Goal: Information Seeking & Learning: Learn about a topic

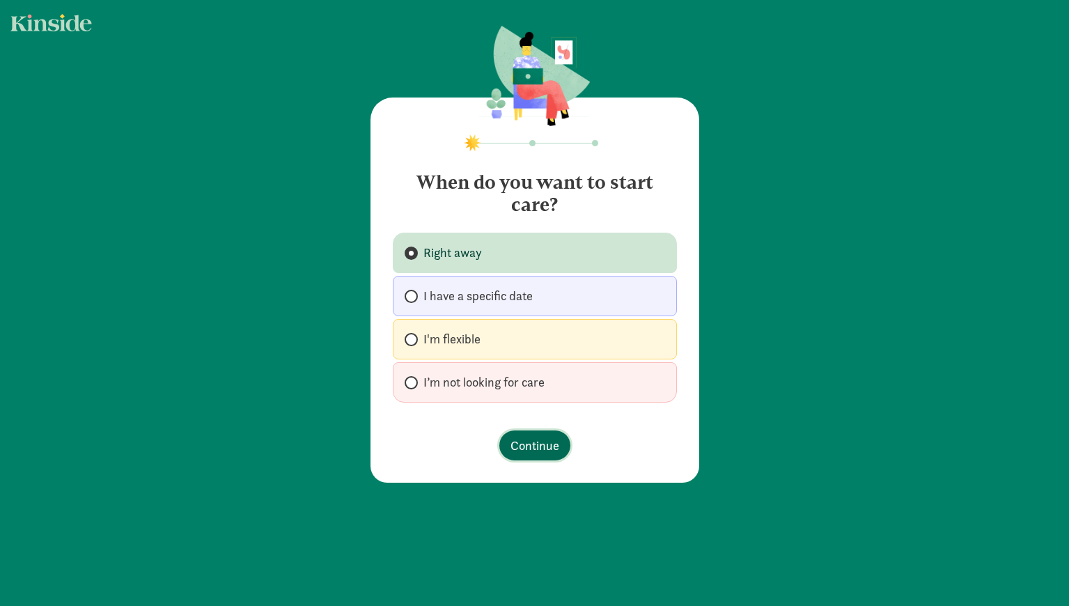
click at [522, 447] on span "Continue" at bounding box center [534, 445] width 49 height 19
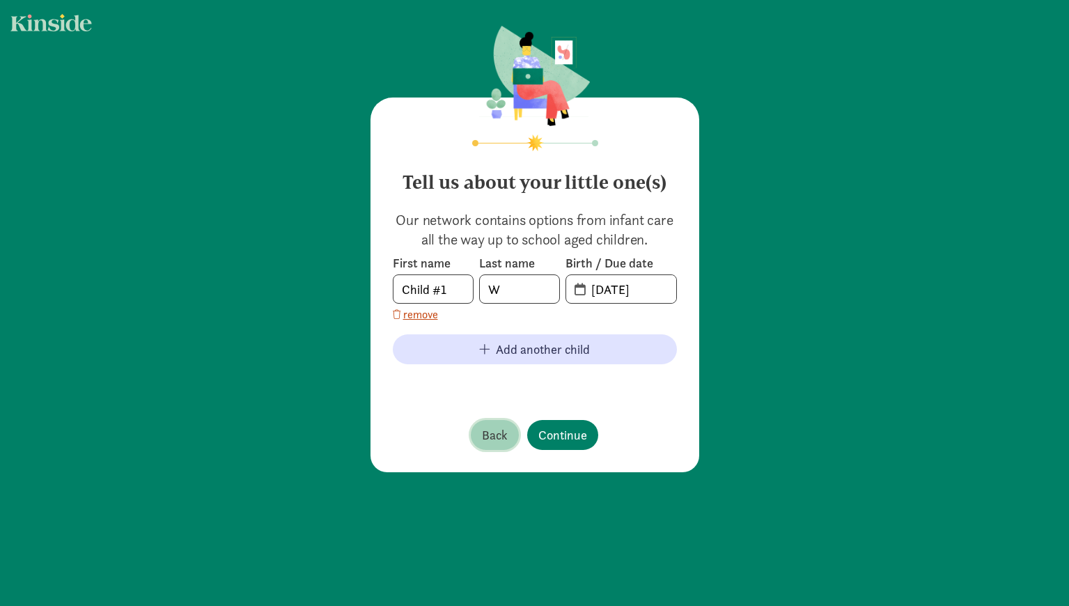
click at [482, 432] on span "Back" at bounding box center [495, 434] width 26 height 19
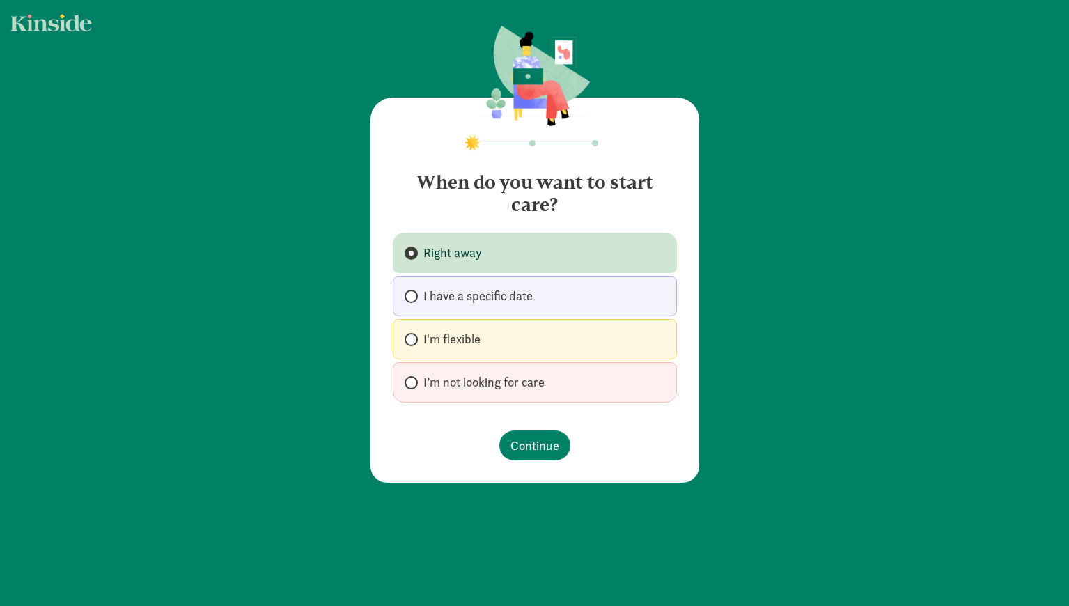
click at [480, 341] on label "I'm flexible" at bounding box center [535, 339] width 284 height 40
click at [414, 341] on input "I'm flexible" at bounding box center [409, 339] width 9 height 9
radio input "true"
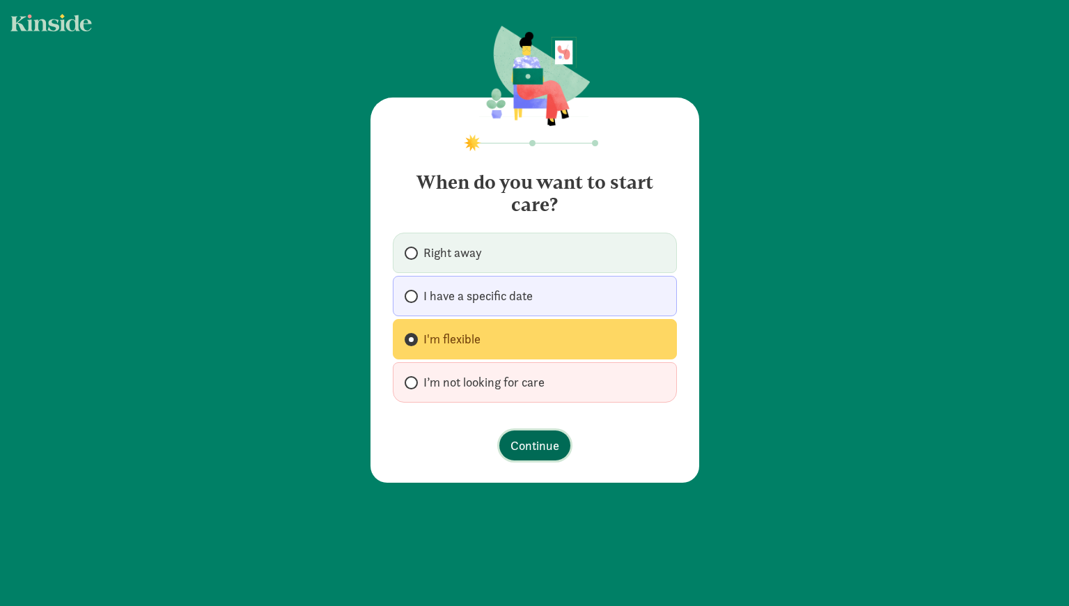
click at [515, 456] on button "Continue" at bounding box center [534, 445] width 71 height 30
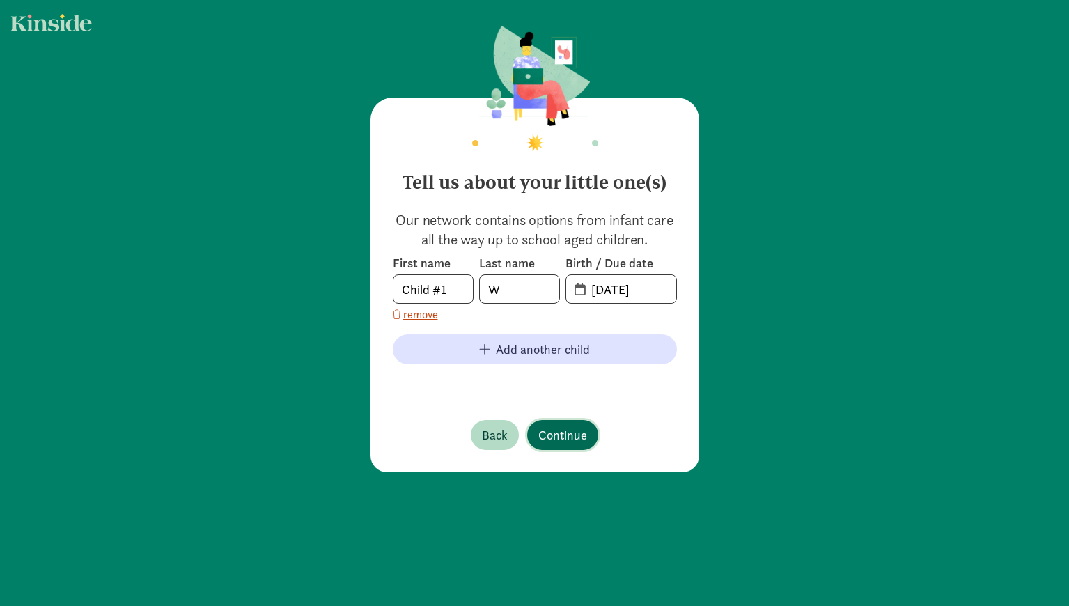
click at [537, 449] on button "Continue" at bounding box center [562, 435] width 71 height 30
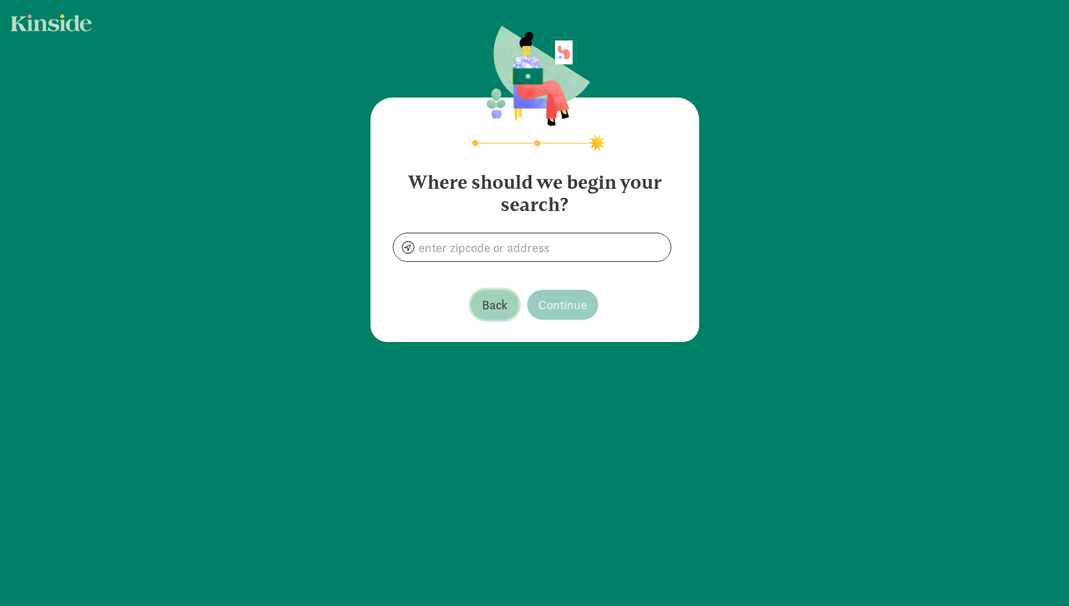
click at [486, 318] on button "Back" at bounding box center [495, 305] width 48 height 30
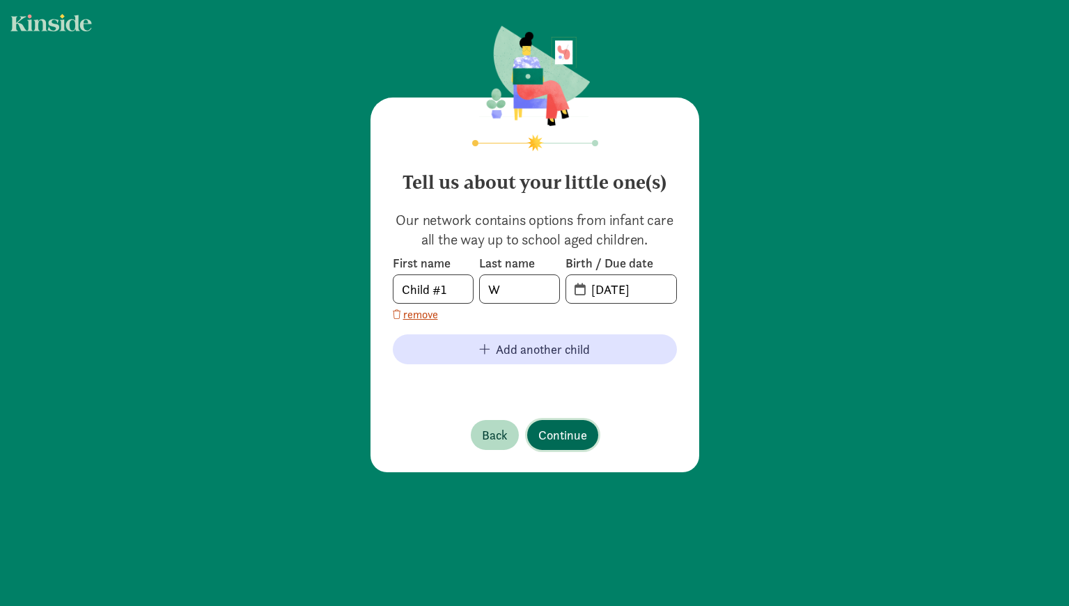
click at [550, 431] on span "Continue" at bounding box center [562, 434] width 49 height 19
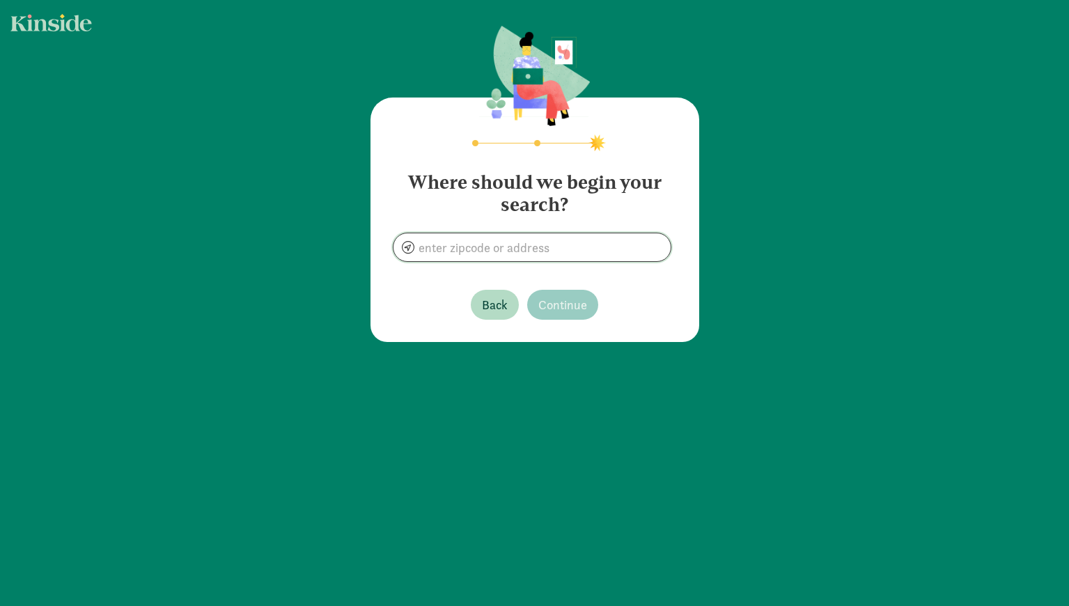
click at [496, 248] on input at bounding box center [531, 247] width 277 height 28
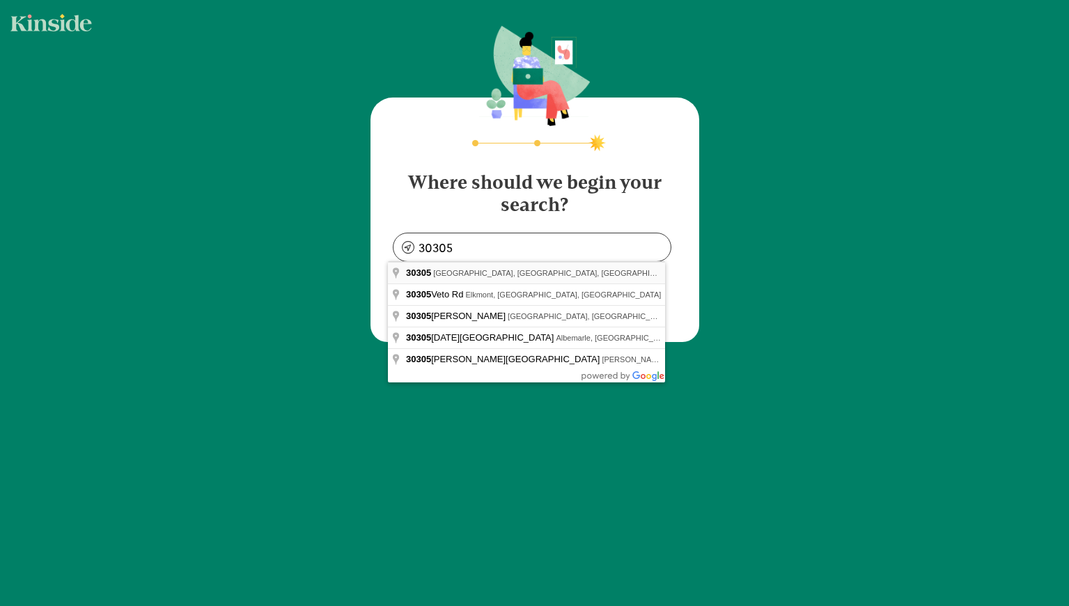
type input "Atlanta, GA 30305, USA"
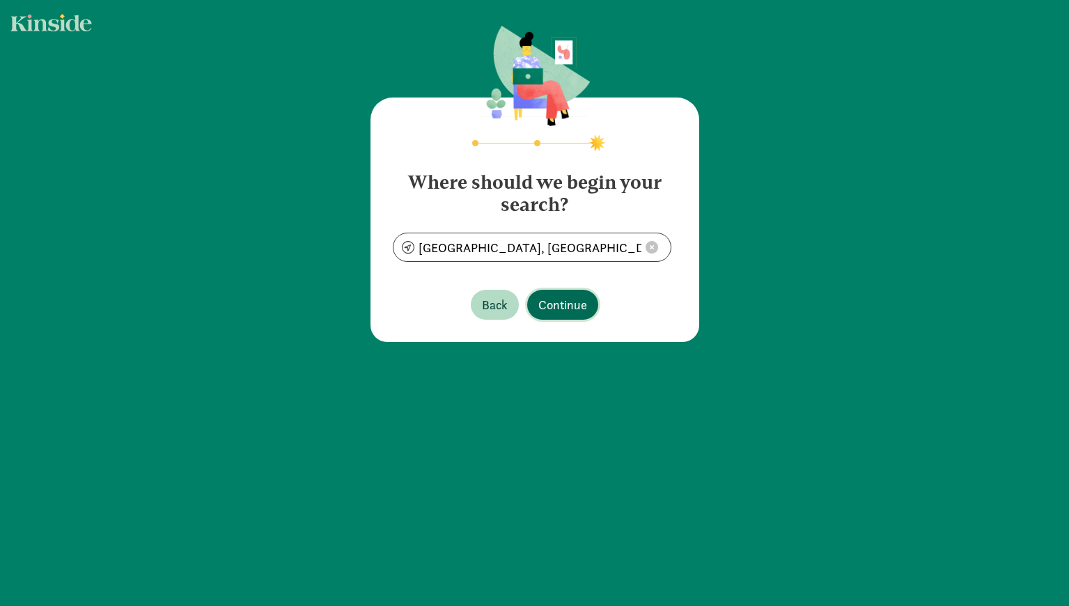
click at [538, 313] on span "Continue" at bounding box center [562, 304] width 49 height 19
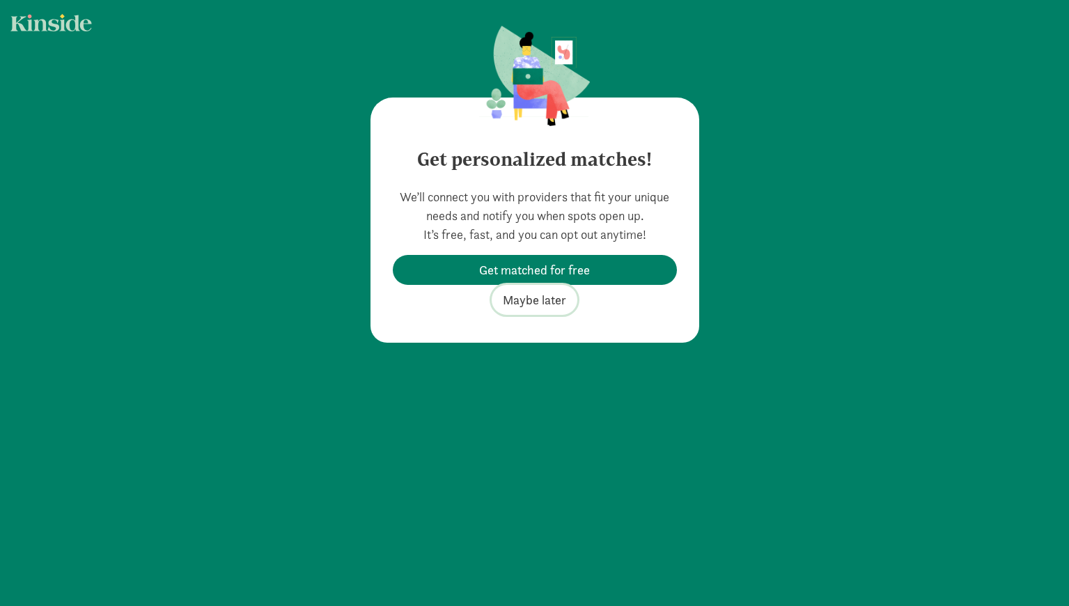
click at [531, 304] on span "Maybe later" at bounding box center [534, 299] width 63 height 19
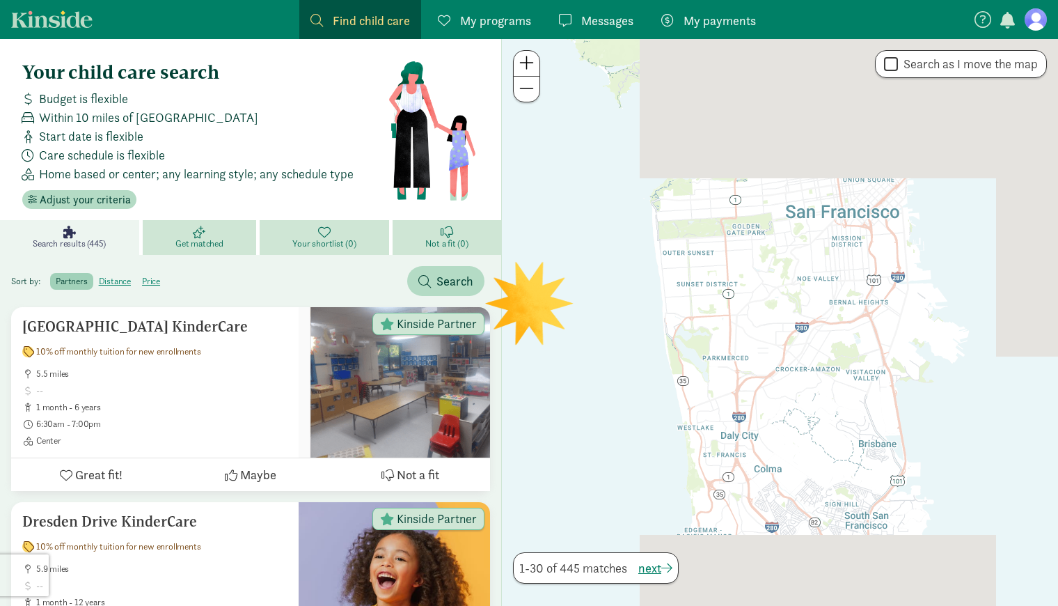
click at [531, 304] on div at bounding box center [780, 322] width 556 height 567
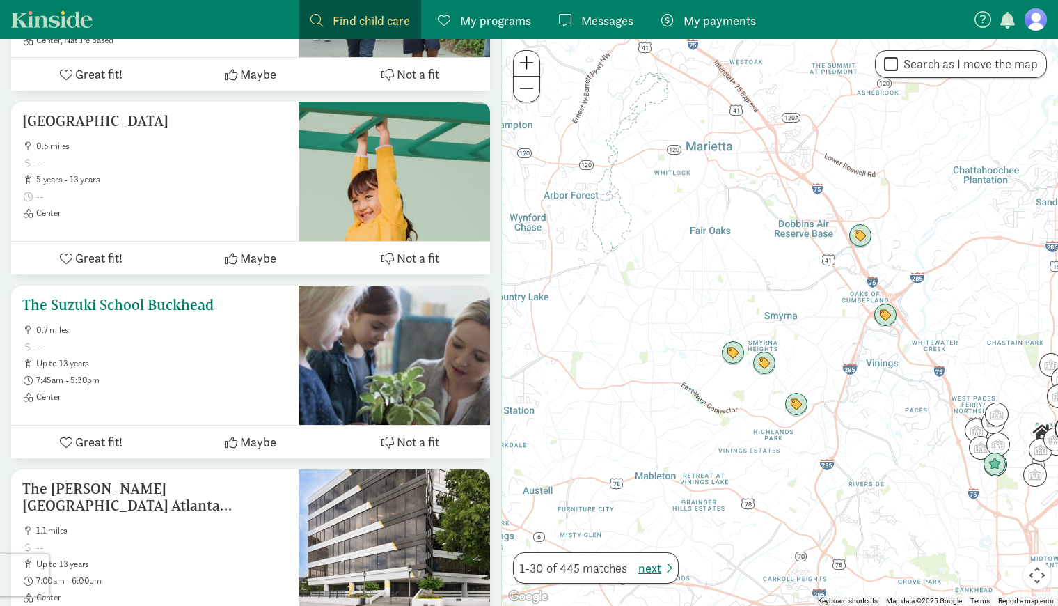
scroll to position [3419, 0]
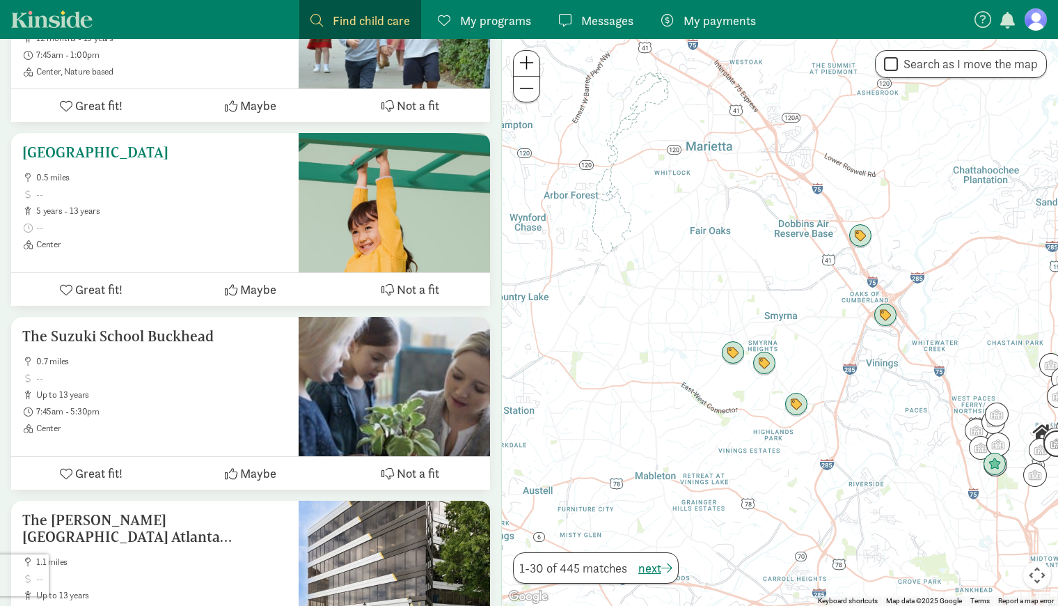
click at [128, 159] on h5 "Kiddos Garden Hills" at bounding box center [154, 152] width 265 height 17
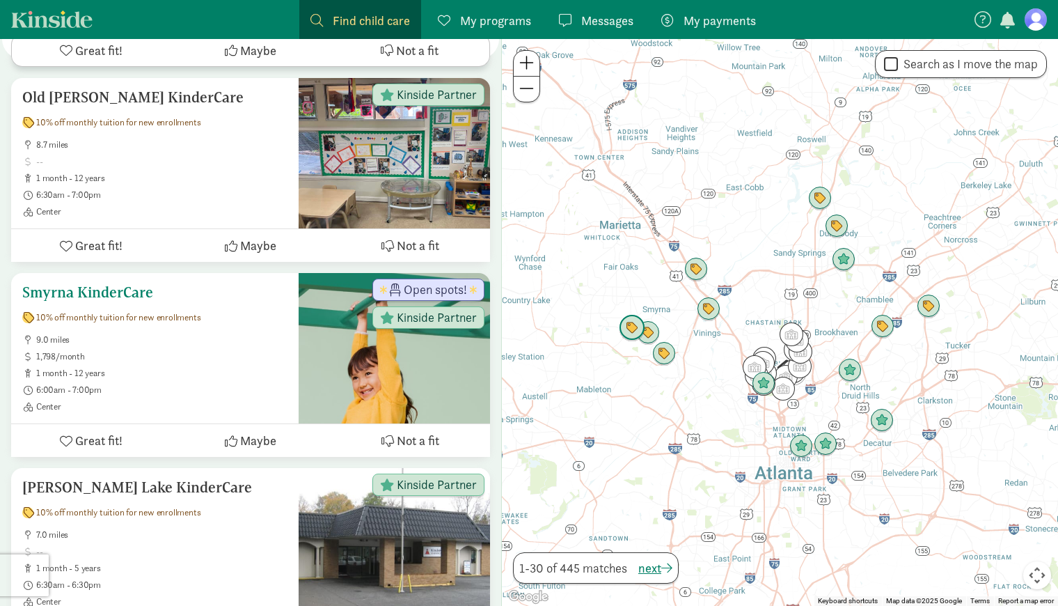
scroll to position [1001, 0]
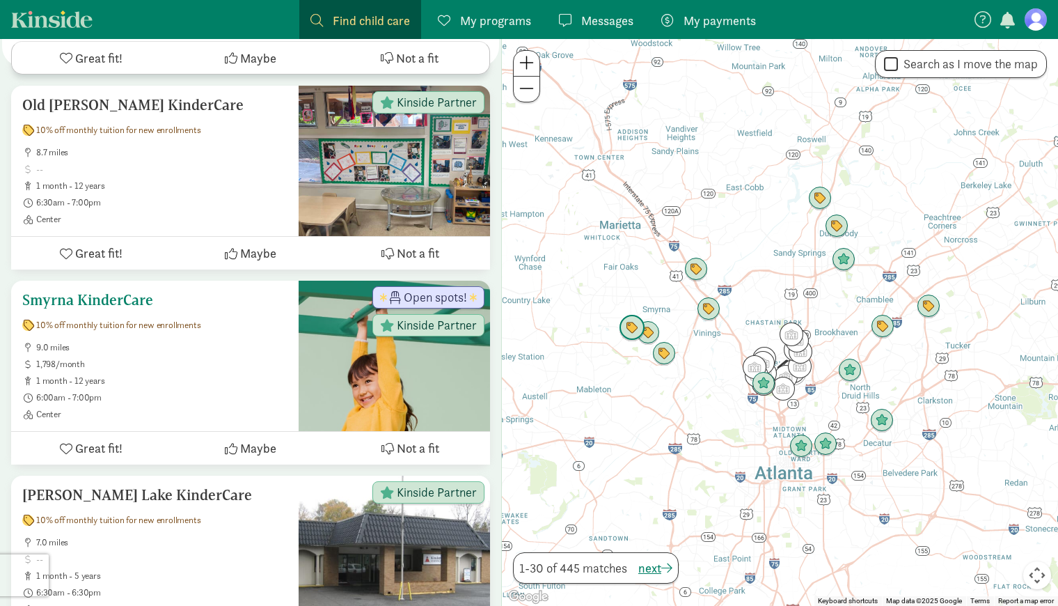
click at [102, 306] on h5 "Smyrna KinderCare" at bounding box center [154, 300] width 265 height 17
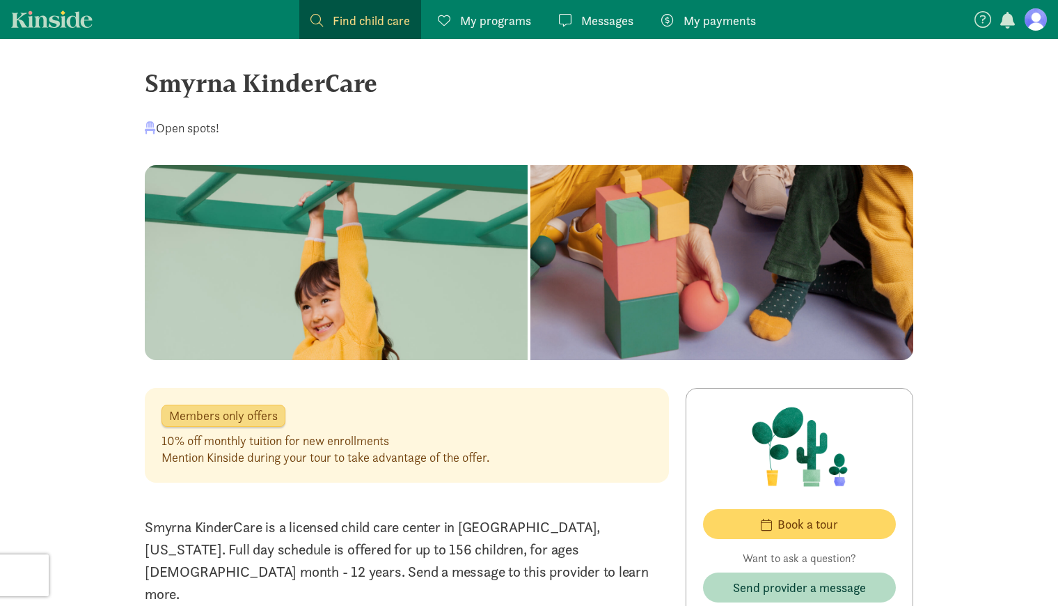
scroll to position [9, 0]
